Goal: Task Accomplishment & Management: Manage account settings

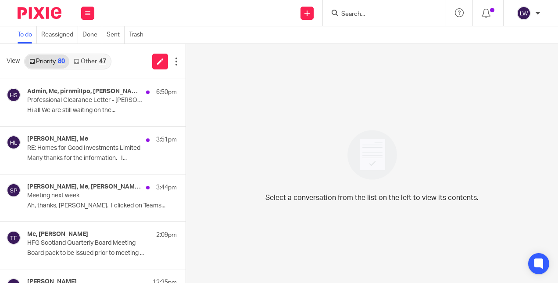
click at [363, 12] on input "Search" at bounding box center [380, 15] width 79 height 8
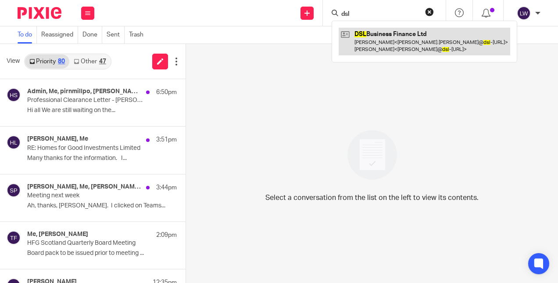
type input "dsl"
click at [365, 43] on link at bounding box center [425, 41] width 172 height 27
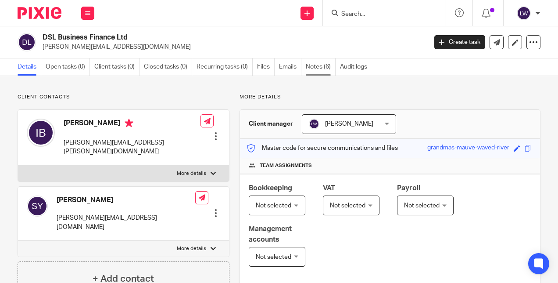
click at [320, 68] on link "Notes (6)" at bounding box center [321, 66] width 30 height 17
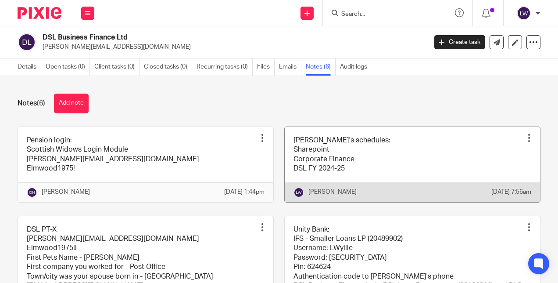
click at [525, 139] on div at bounding box center [529, 137] width 9 height 9
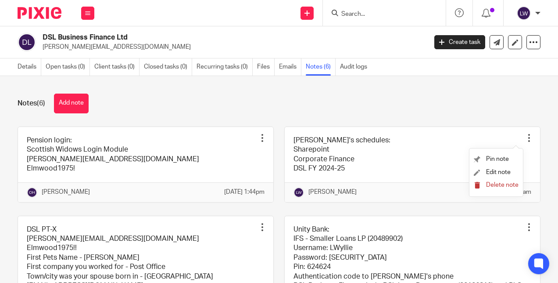
click at [493, 186] on span "Delete note" at bounding box center [502, 185] width 32 height 6
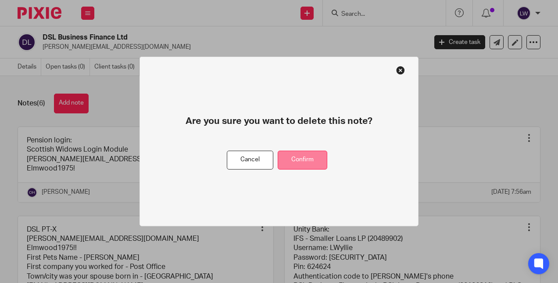
click at [319, 163] on button "Confirm" at bounding box center [303, 160] width 50 height 19
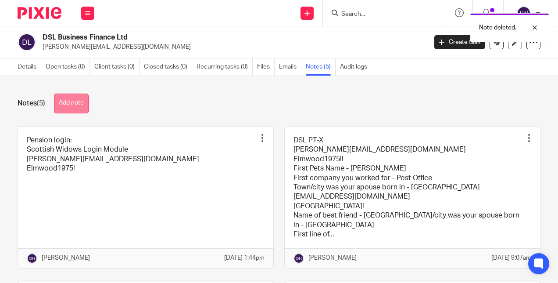
click at [75, 97] on button "Add note" at bounding box center [71, 104] width 35 height 20
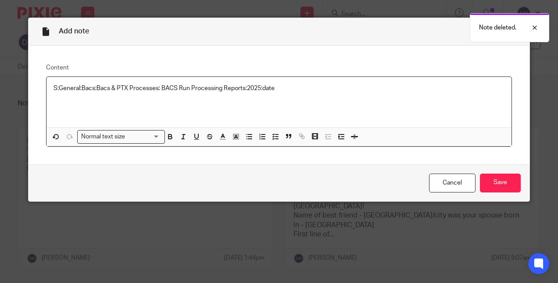
click at [47, 92] on div "S:General:Bacs:Bacs & PTX Processes: BACS Run Processing Reports:2025:date" at bounding box center [280, 102] width 466 height 50
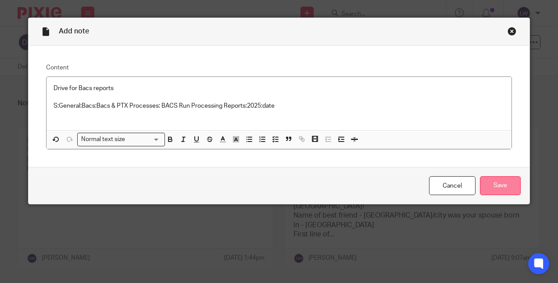
click at [480, 186] on input "Save" at bounding box center [500, 185] width 41 height 19
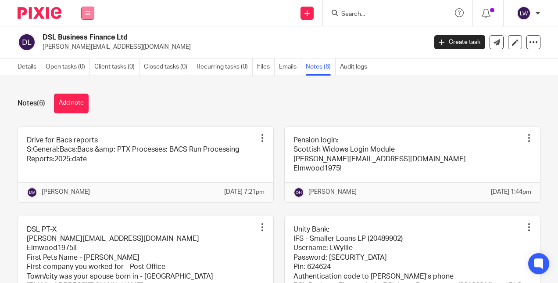
click at [92, 14] on button at bounding box center [87, 13] width 13 height 13
click at [91, 54] on li "Email" at bounding box center [87, 53] width 23 height 13
click at [84, 53] on link "Email" at bounding box center [83, 53] width 14 height 6
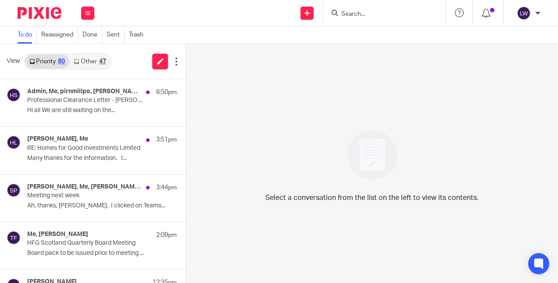
click at [86, 62] on link "Other 47" at bounding box center [89, 61] width 41 height 14
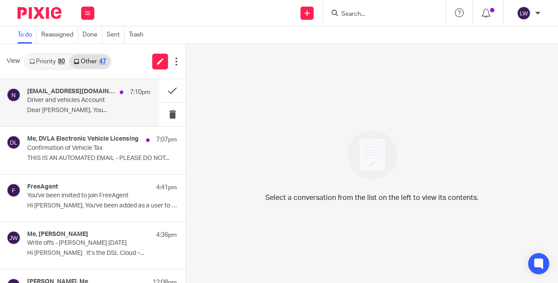
click at [95, 112] on p "Dear [PERSON_NAME], You..." at bounding box center [88, 110] width 123 height 7
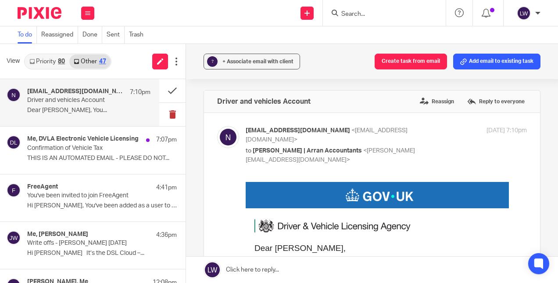
click at [160, 116] on button at bounding box center [172, 114] width 26 height 23
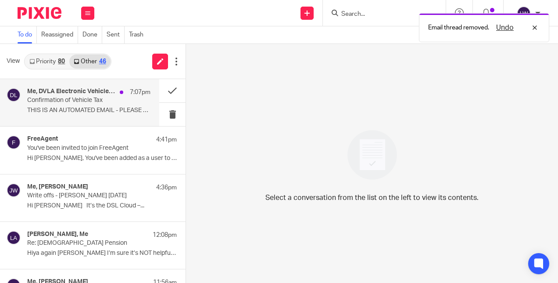
click at [96, 114] on p "THIS IS AN AUTOMATED EMAIL - PLEASE DO NOT..." at bounding box center [88, 110] width 123 height 7
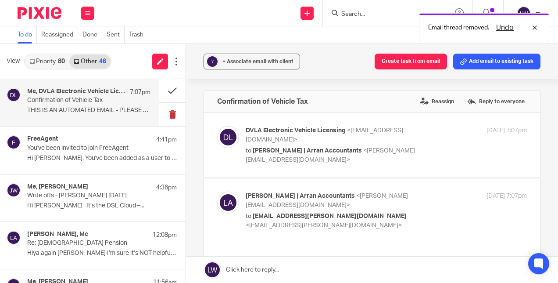
click at [159, 114] on button at bounding box center [172, 114] width 26 height 23
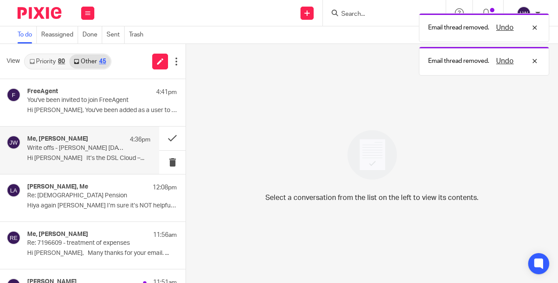
click at [97, 155] on p "Hi [PERSON_NAME] It’s the DSL Cloud –..." at bounding box center [88, 158] width 123 height 7
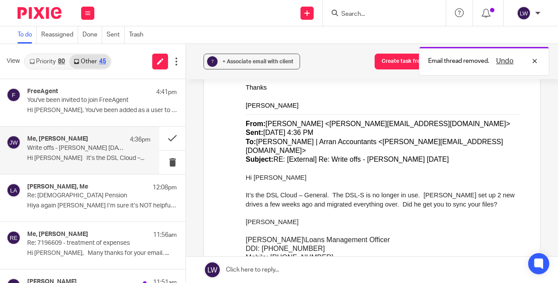
scroll to position [491, 0]
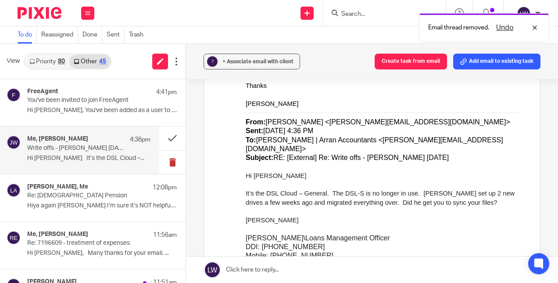
click at [166, 166] on button at bounding box center [172, 162] width 26 height 23
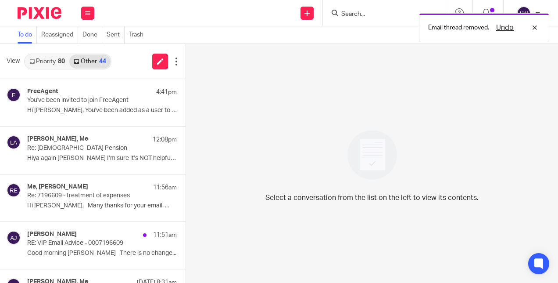
click at [48, 64] on link "Priority 80" at bounding box center [47, 61] width 44 height 14
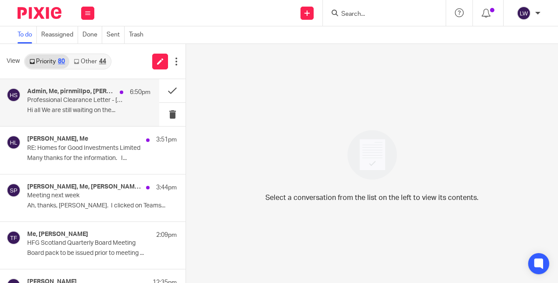
click at [88, 109] on p "Hi all We are still waiting on the..." at bounding box center [88, 110] width 123 height 7
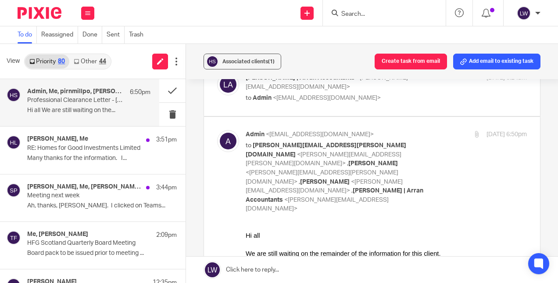
scroll to position [540, 0]
click at [61, 103] on p "Professional Clearance Letter - [PERSON_NAME] T/A [GEOGRAPHIC_DATA]" at bounding box center [76, 100] width 99 height 7
click at [227, 66] on button "Associated clients (1)" at bounding box center [243, 62] width 78 height 16
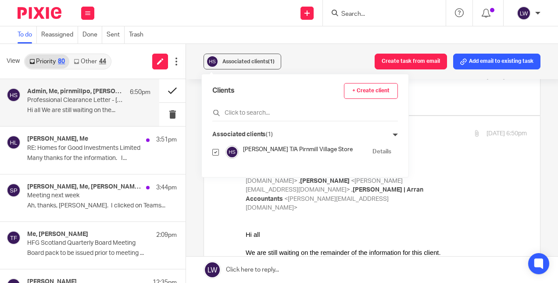
click at [166, 92] on button at bounding box center [172, 90] width 26 height 23
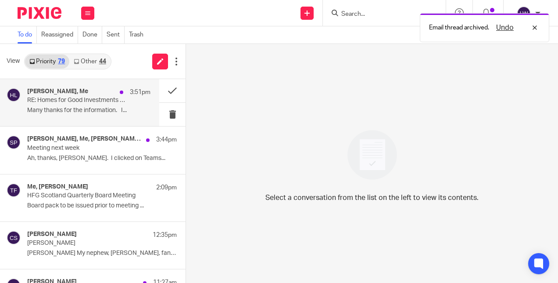
click at [46, 105] on div "[PERSON_NAME], Me 3:51pm RE: Homes for Good Investments Limited Many thanks for…" at bounding box center [88, 102] width 123 height 29
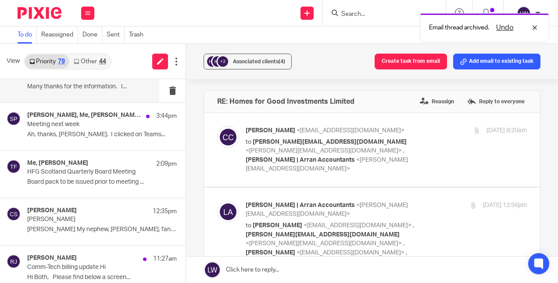
scroll to position [40, 0]
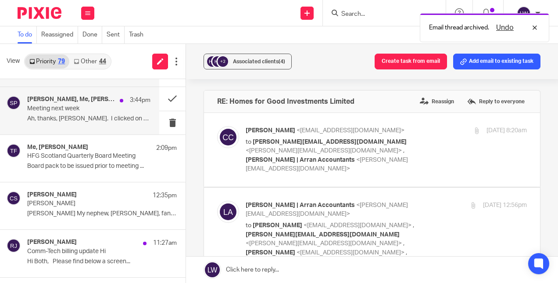
click at [43, 124] on div "[PERSON_NAME], Me, [PERSON_NAME], [PERSON_NAME] 3:44pm Meeting next week Ah, th…" at bounding box center [88, 110] width 123 height 29
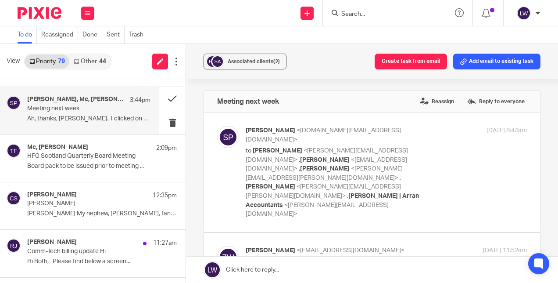
scroll to position [0, 0]
click at [163, 123] on button at bounding box center [172, 122] width 26 height 23
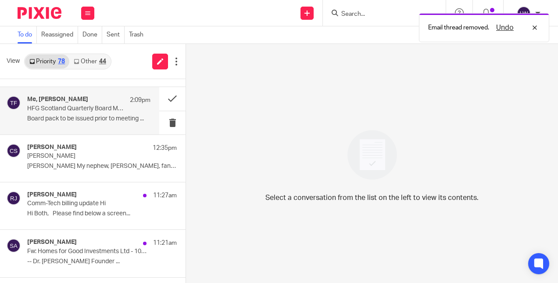
click at [67, 119] on p "Board pack to be issued prior to meeting ..." at bounding box center [88, 118] width 123 height 7
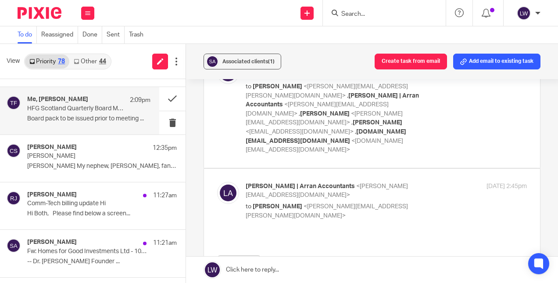
scroll to position [62, 0]
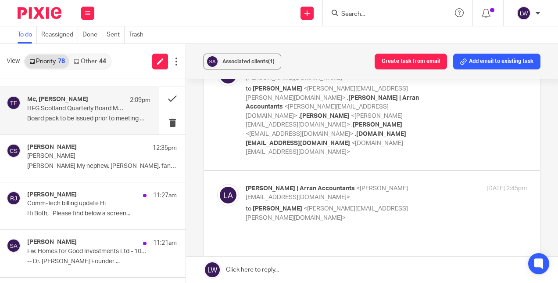
click at [63, 116] on p "Board pack to be issued prior to meeting ..." at bounding box center [88, 118] width 123 height 7
click at [242, 119] on div "[PERSON_NAME] <[PERSON_NAME][EMAIL_ADDRESS][PERSON_NAME][DOMAIN_NAME]> to [PERS…" at bounding box center [372, 110] width 310 height 93
click at [167, 120] on button at bounding box center [172, 122] width 26 height 23
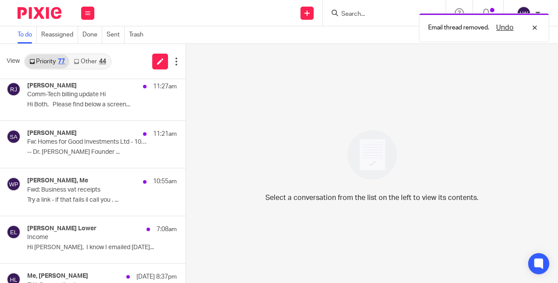
scroll to position [102, 0]
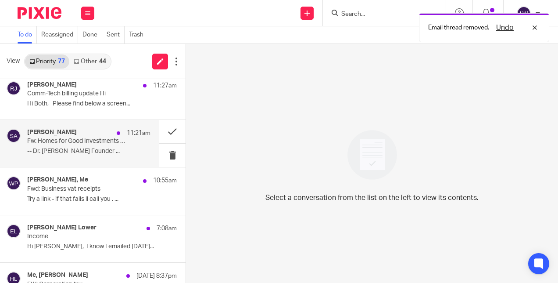
click at [44, 152] on p "-- Dr. [PERSON_NAME] Founder ..." at bounding box center [88, 151] width 123 height 7
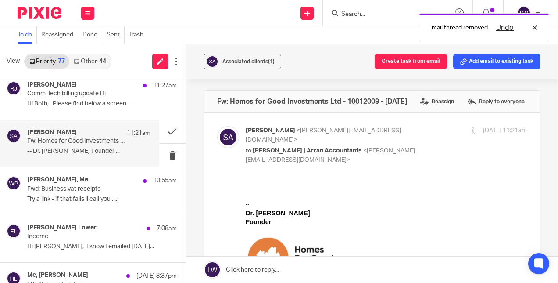
scroll to position [0, 0]
click at [165, 157] on button at bounding box center [172, 155] width 26 height 23
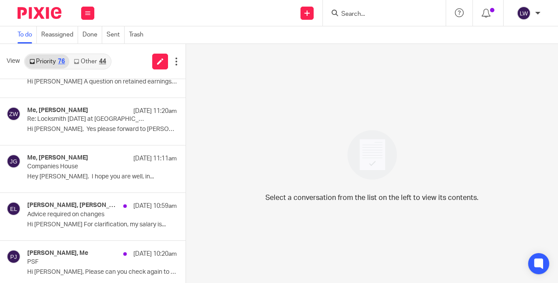
scroll to position [314, 0]
